Goal: Information Seeking & Learning: Learn about a topic

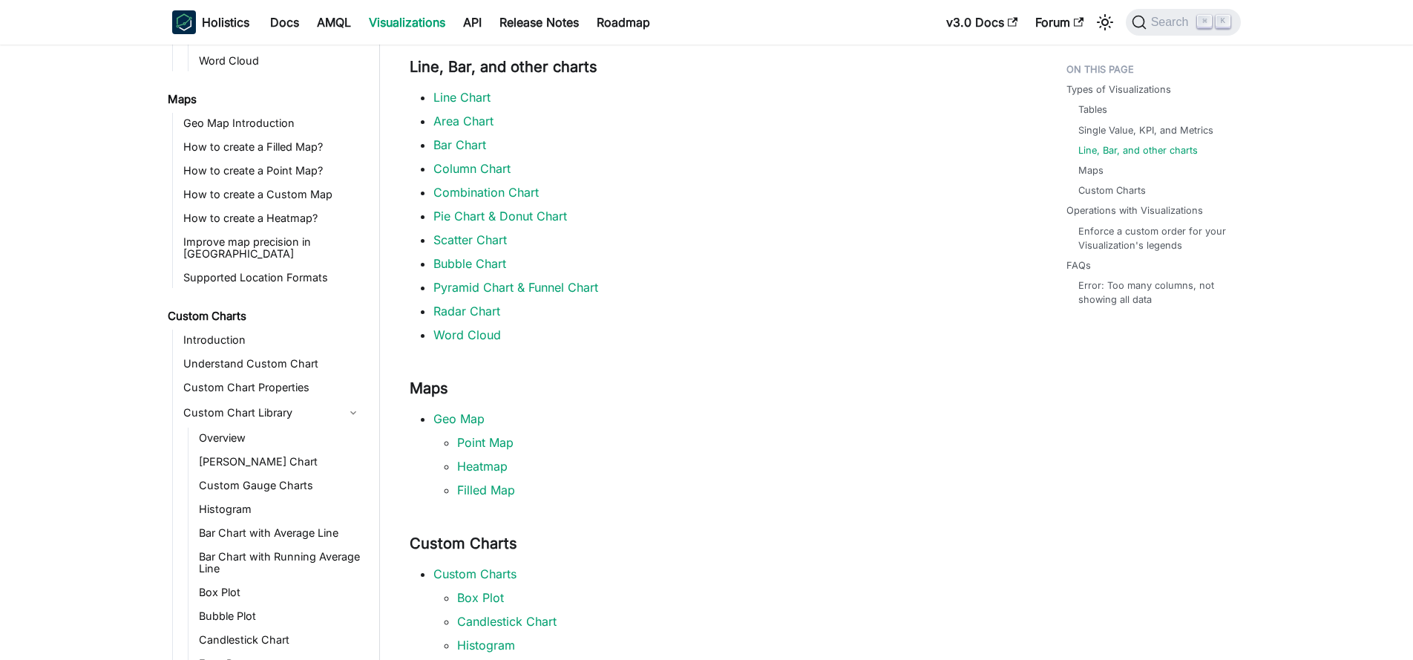
scroll to position [580, 0]
click at [246, 328] on link "Introduction" at bounding box center [273, 338] width 188 height 21
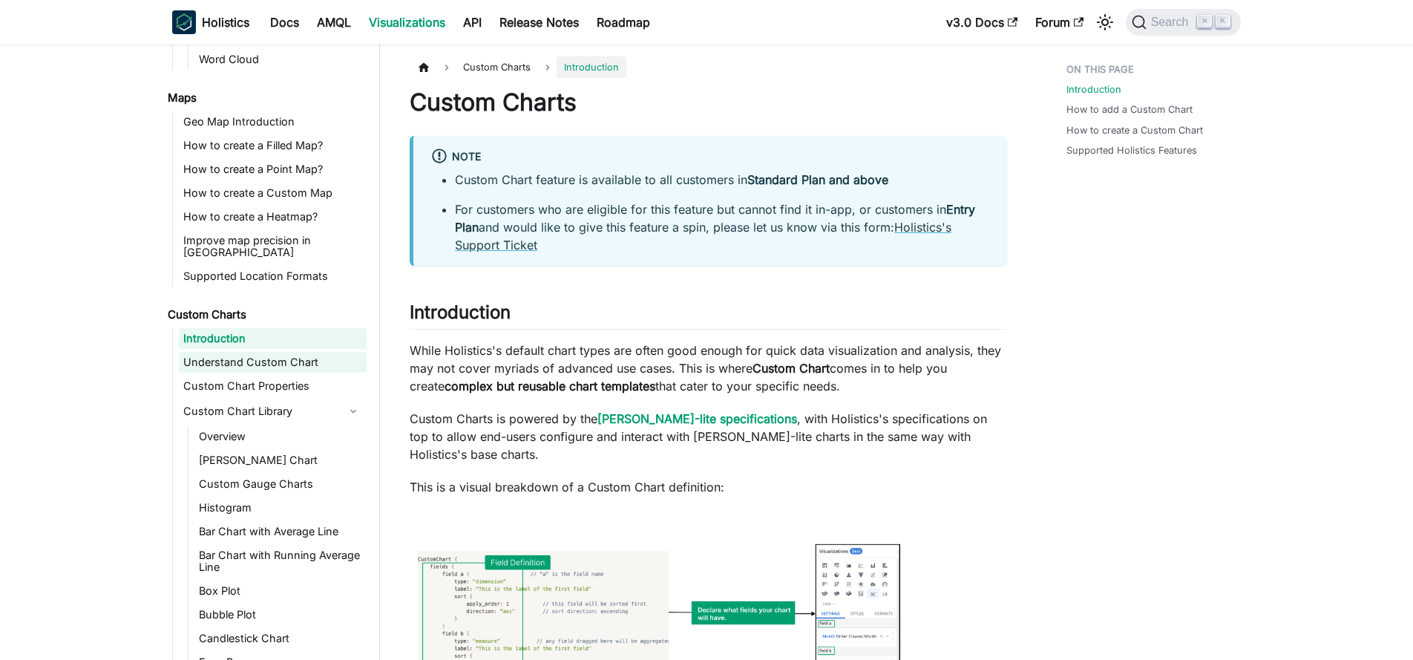
click at [261, 352] on link "Understand Custom Chart" at bounding box center [273, 362] width 188 height 21
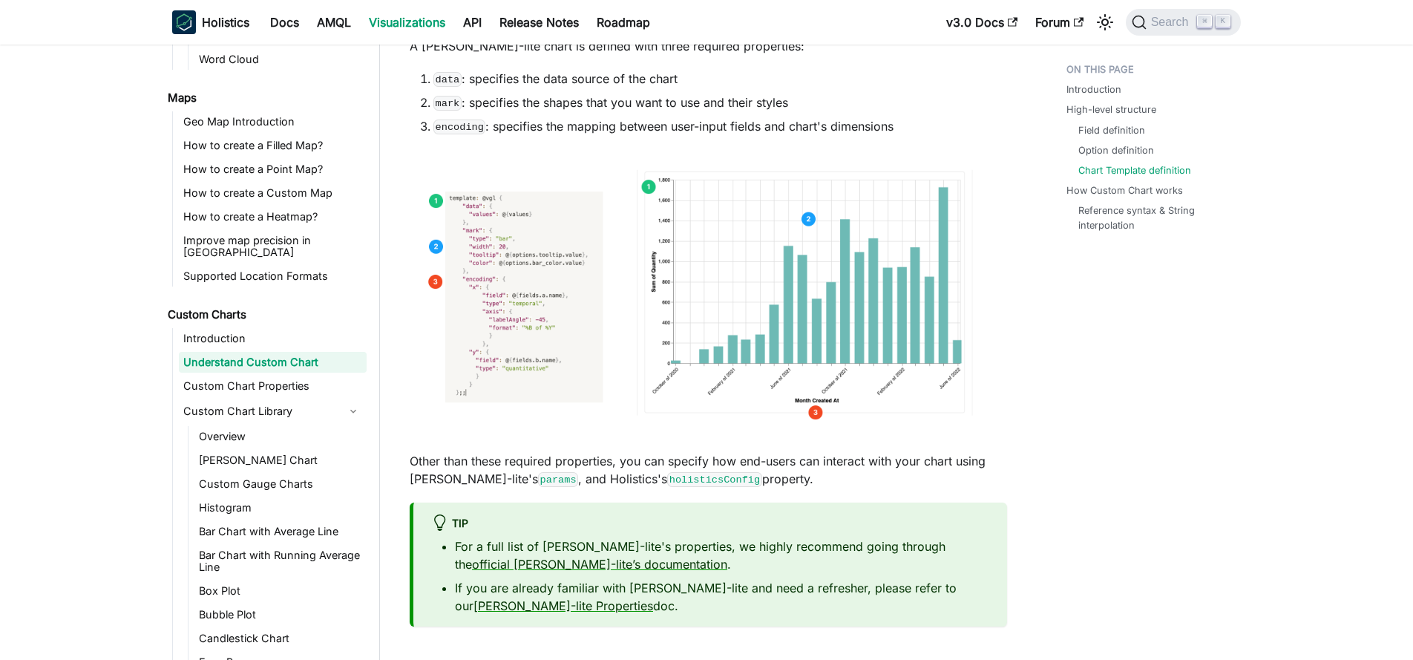
scroll to position [3234, 0]
click at [278, 382] on link "Custom Chart Properties" at bounding box center [273, 386] width 188 height 21
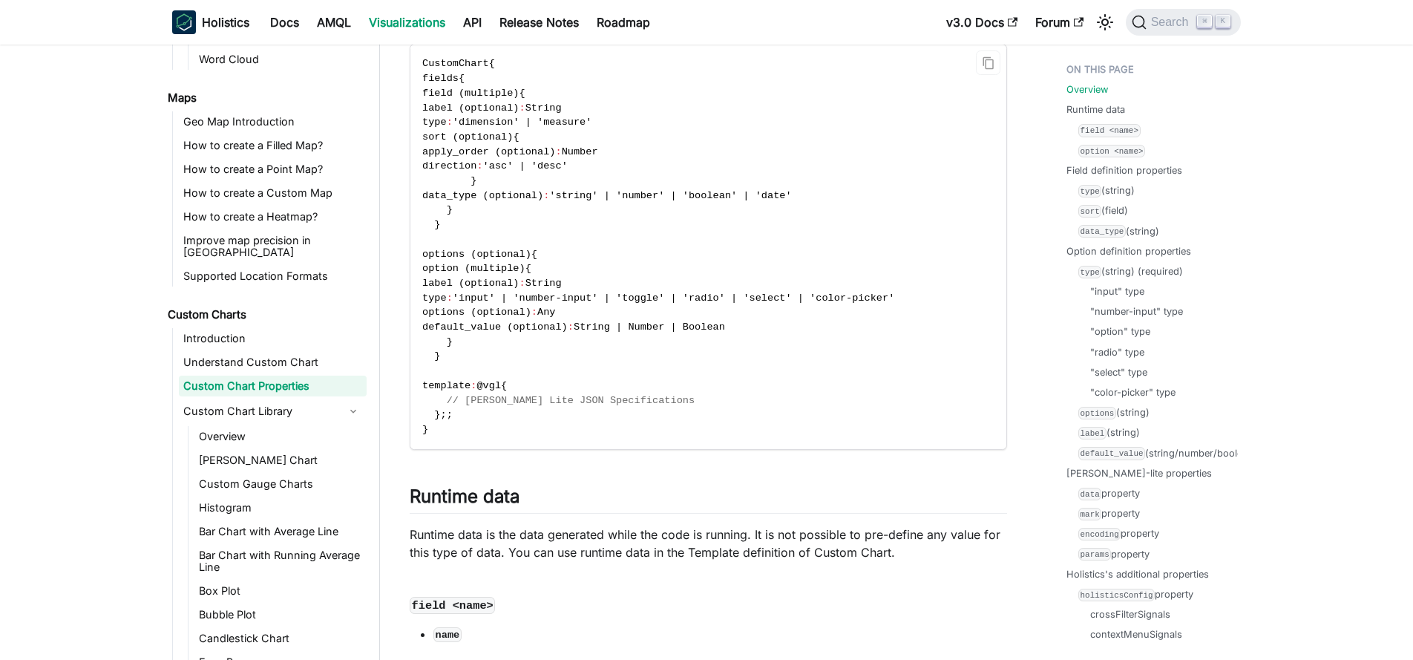
scroll to position [94, 0]
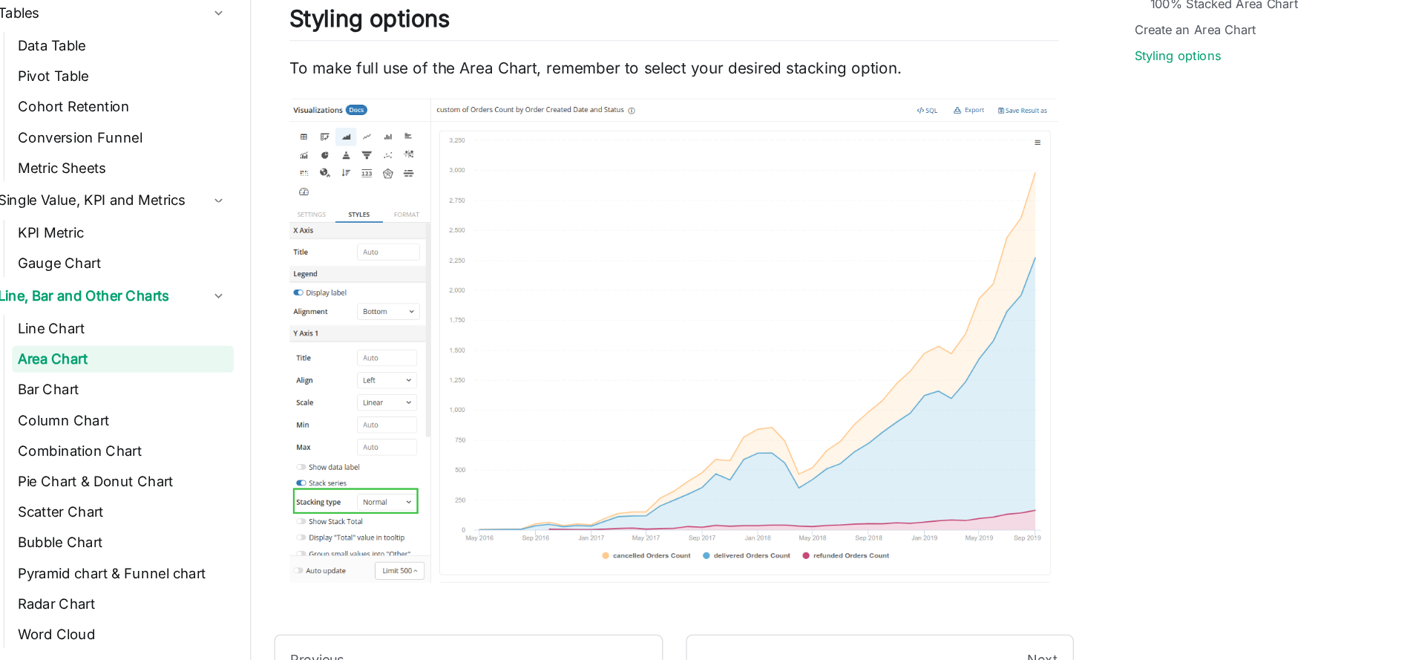
scroll to position [2615, 0]
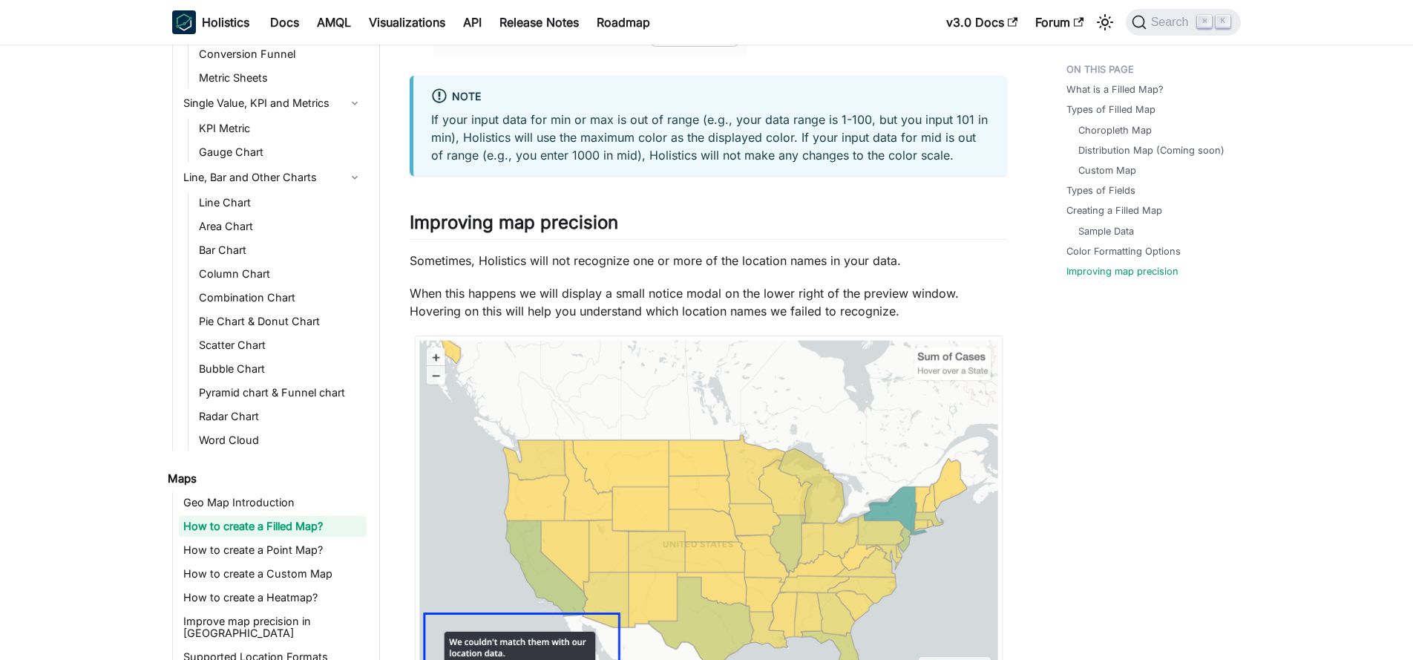
scroll to position [5616, 0]
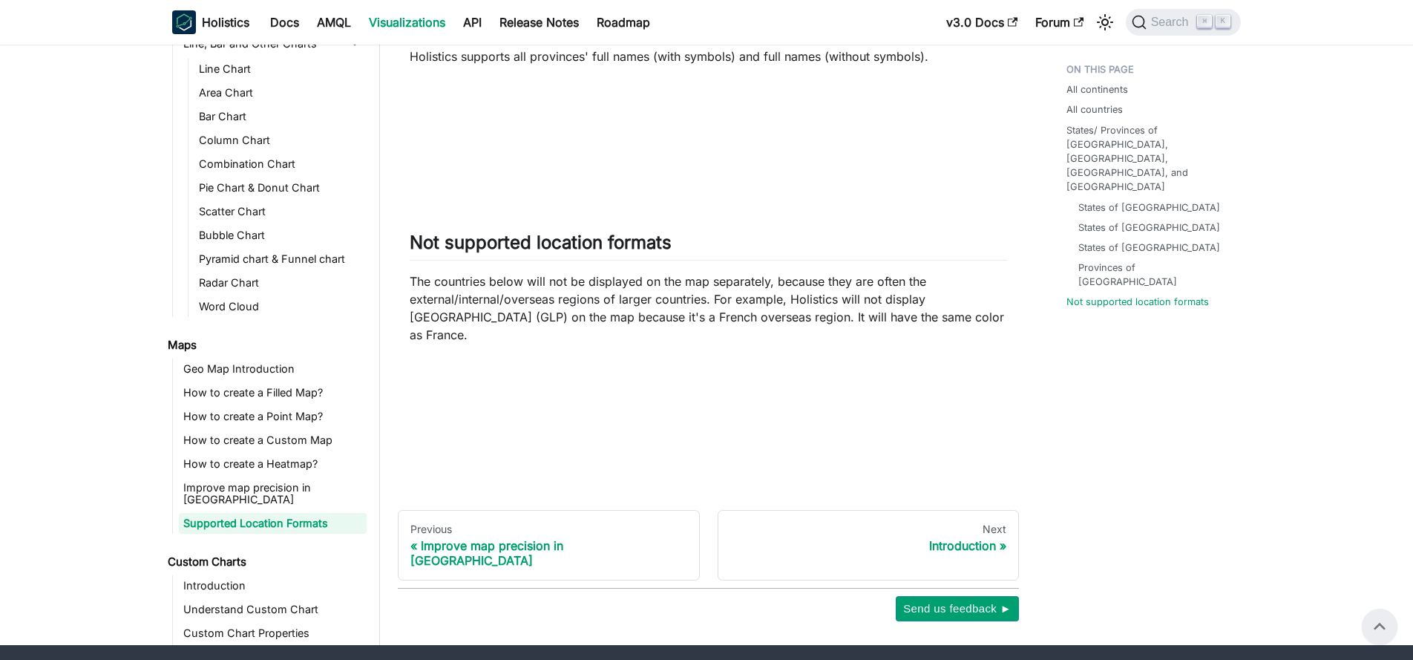
scroll to position [1819, 0]
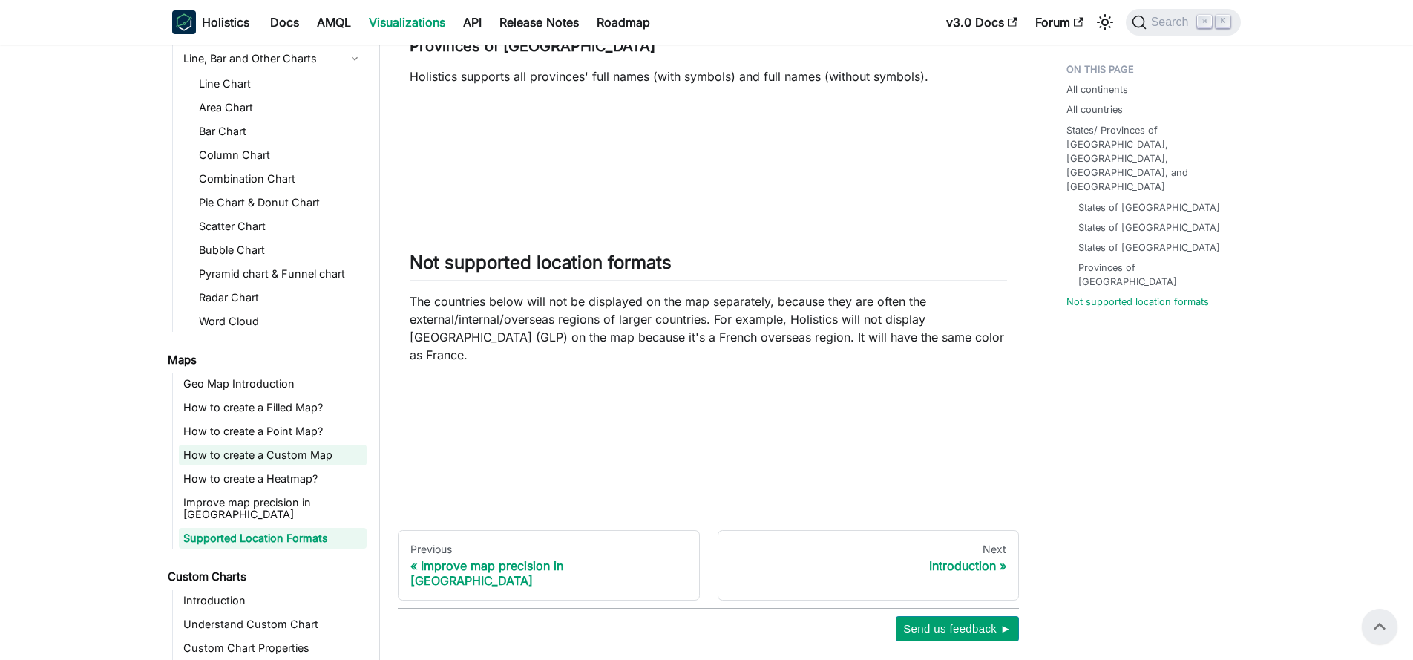
click at [287, 445] on link "How to create a Custom Map" at bounding box center [273, 455] width 188 height 21
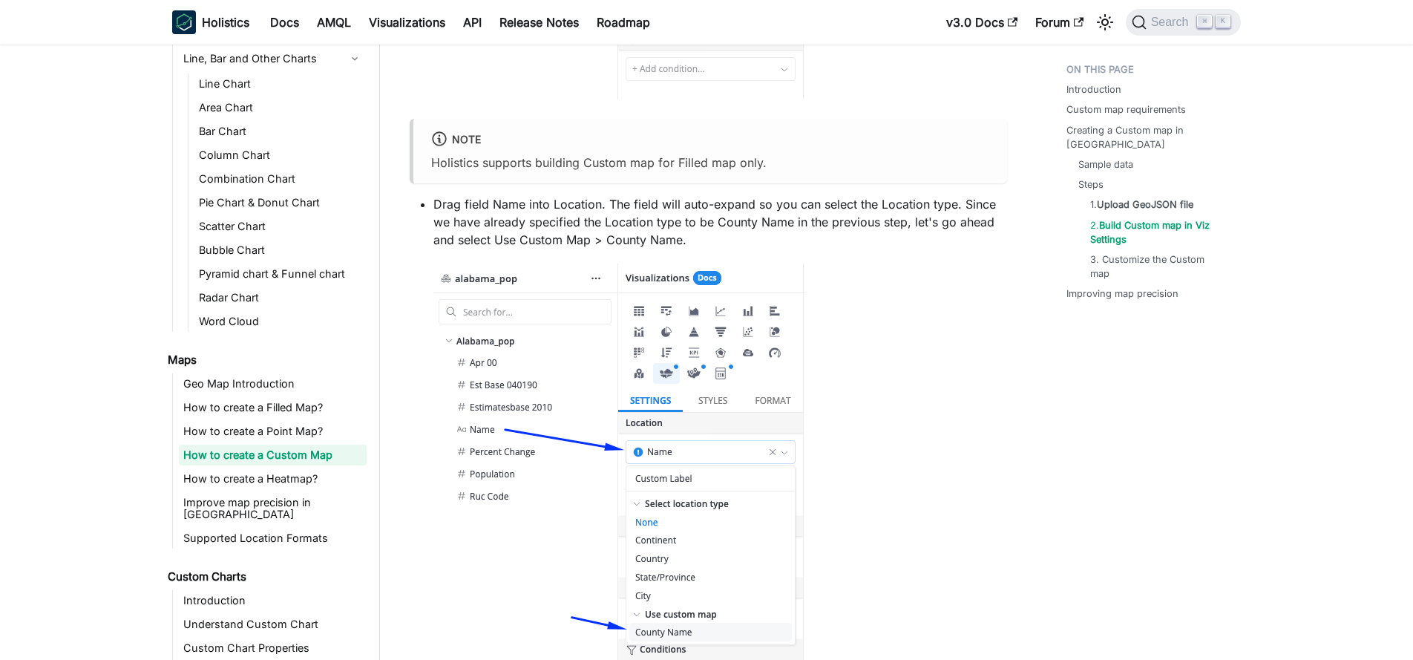
scroll to position [2987, 0]
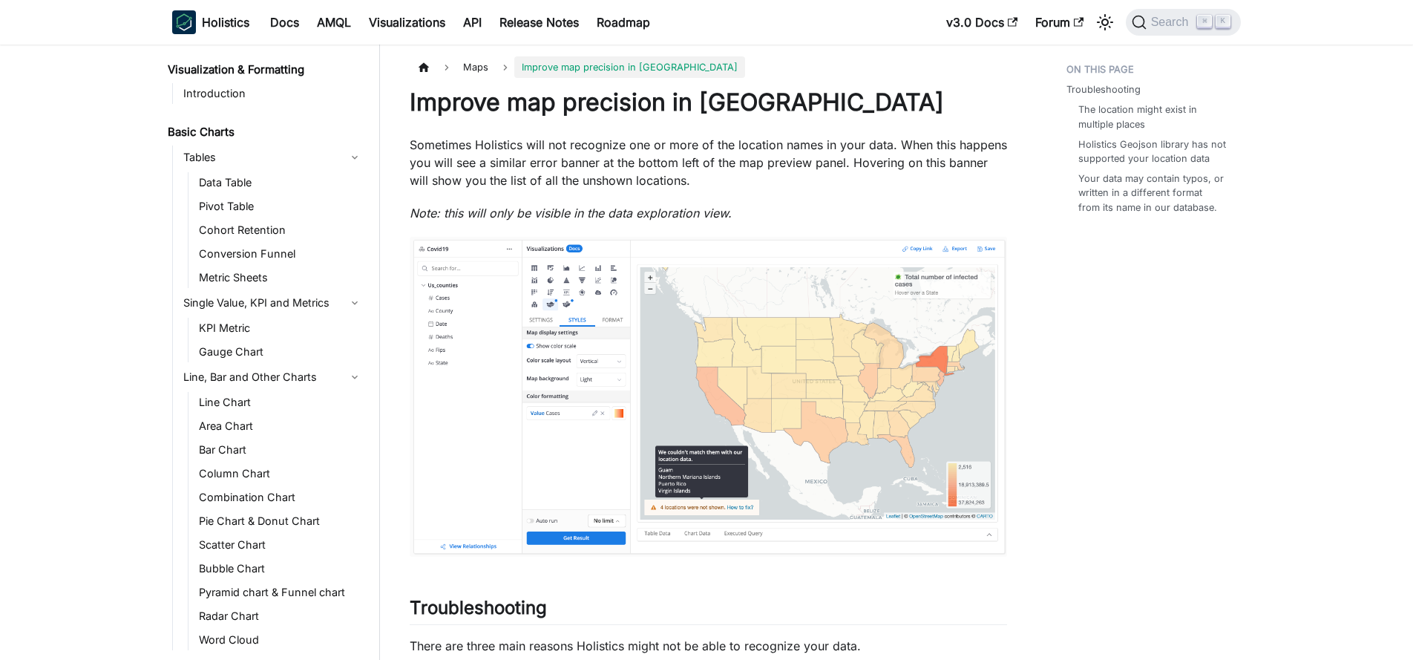
scroll to position [295, 0]
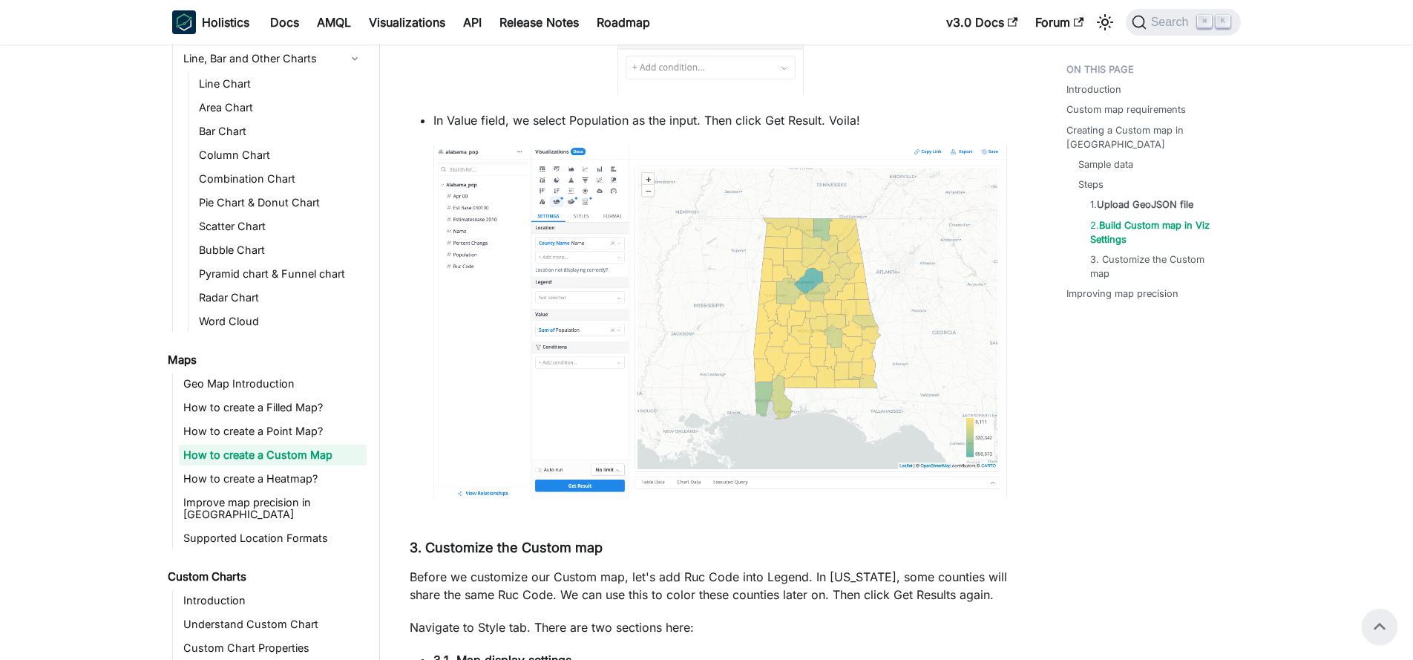
scroll to position [3196, 0]
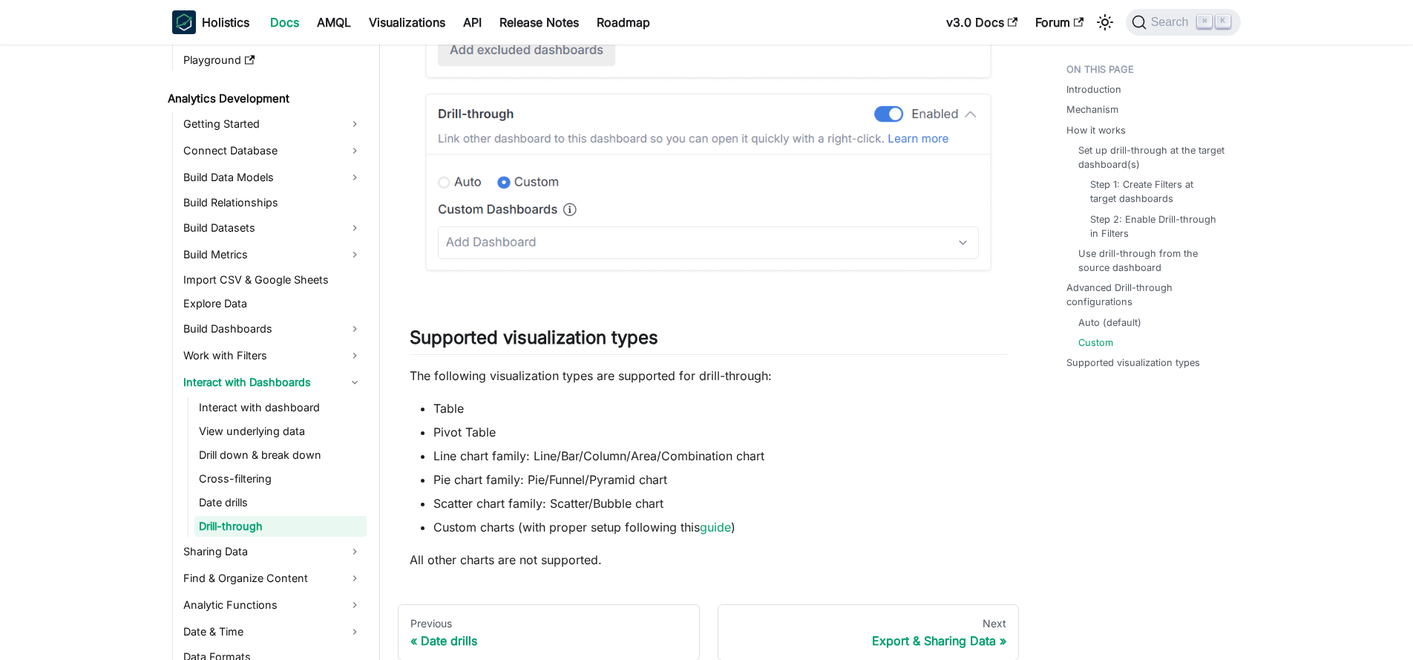
scroll to position [5285, 0]
